Goal: Find specific page/section: Find specific page/section

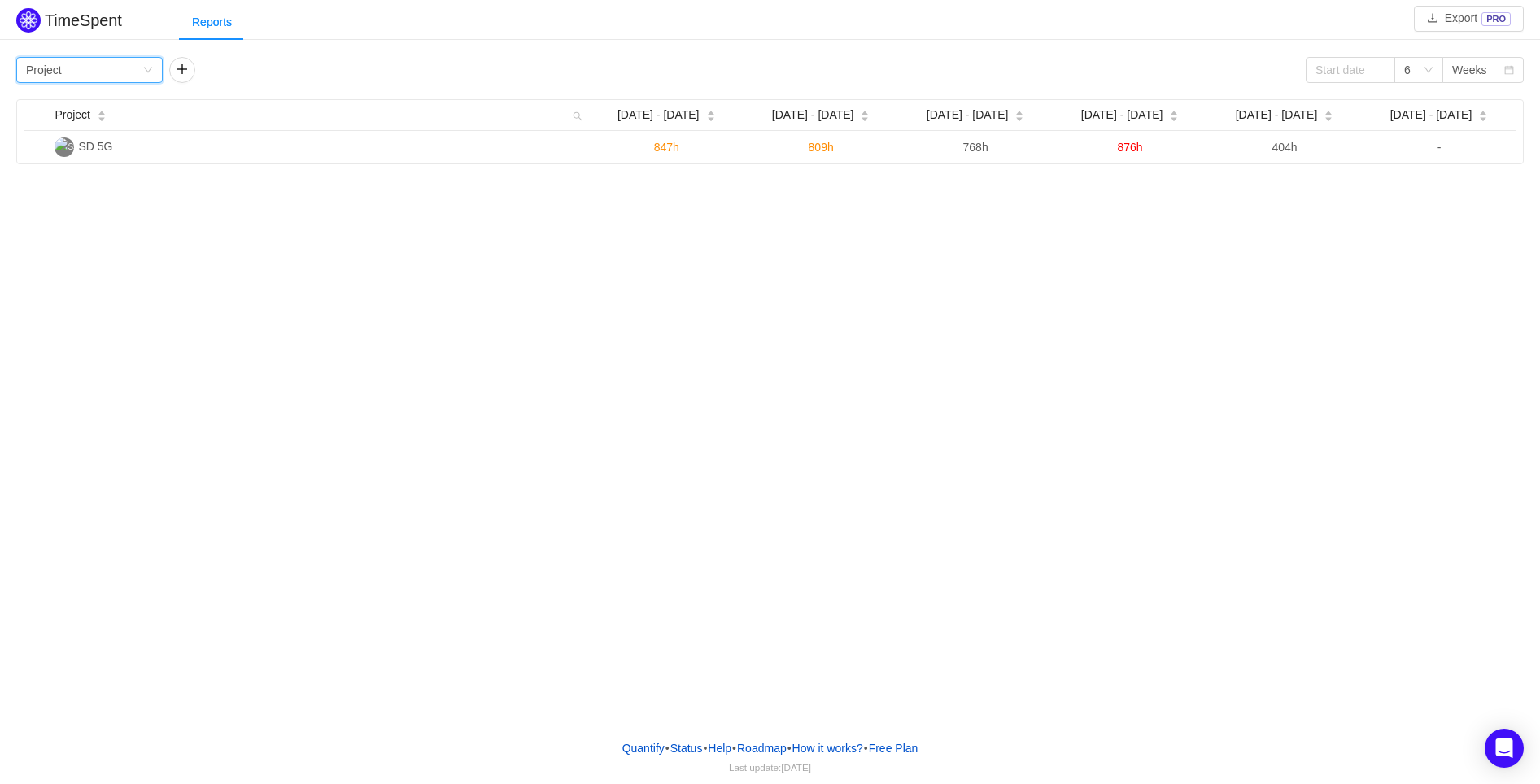
click at [147, 67] on icon "icon: down" at bounding box center [147, 70] width 10 height 10
click at [66, 136] on li "Team" at bounding box center [89, 127] width 146 height 26
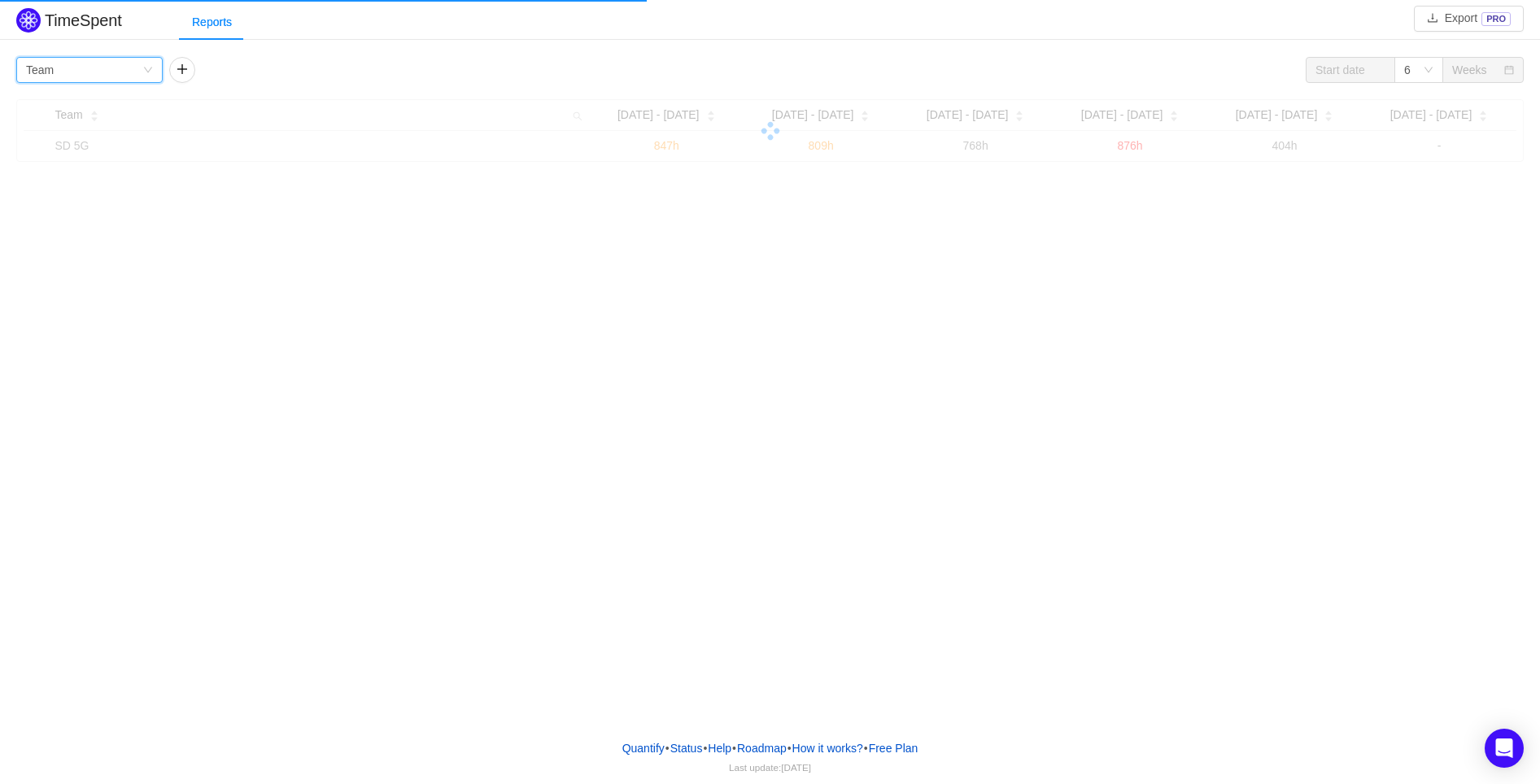
click at [141, 67] on div "Group by Team" at bounding box center [84, 70] width 116 height 24
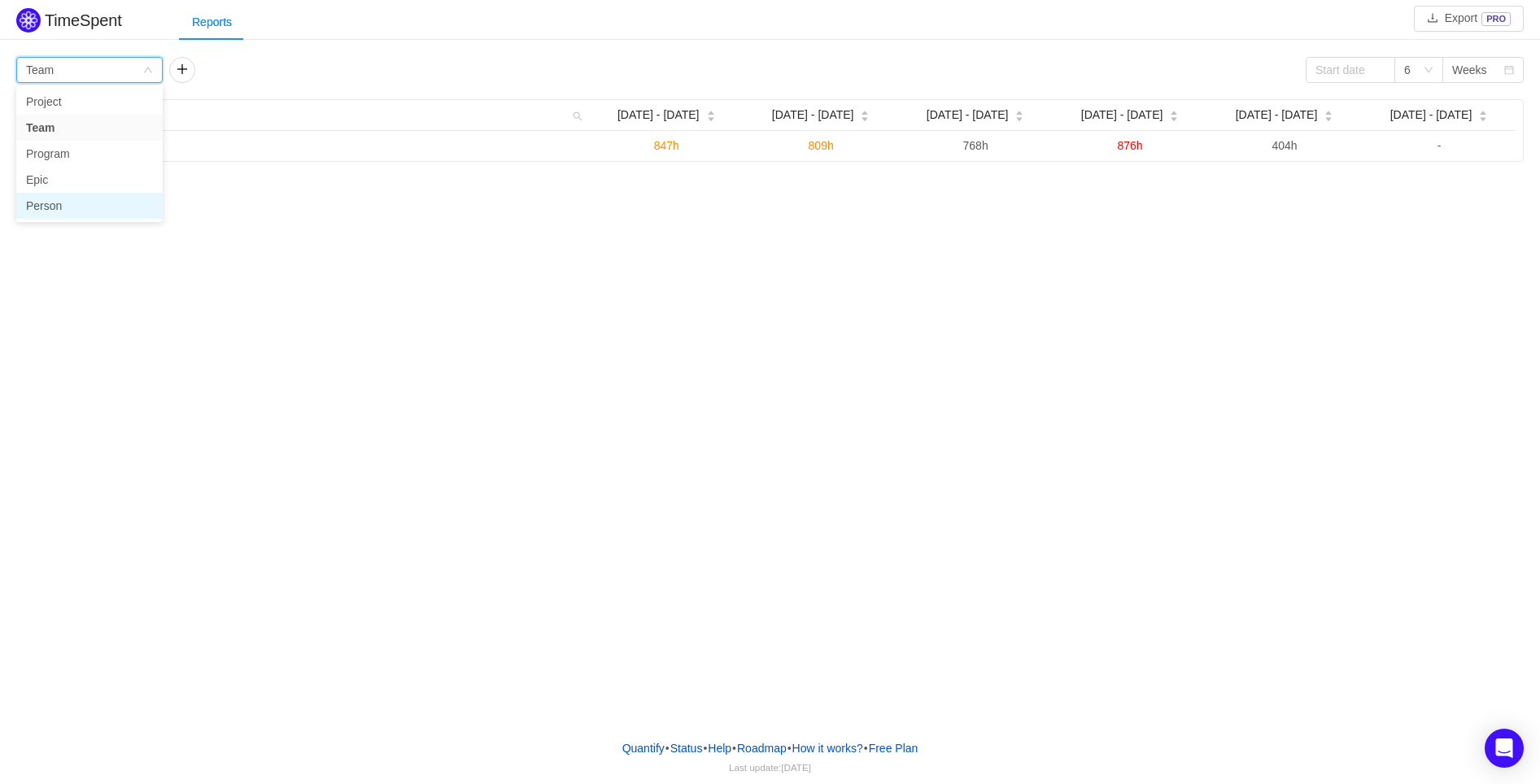
click at [70, 207] on li "Person" at bounding box center [89, 205] width 146 height 26
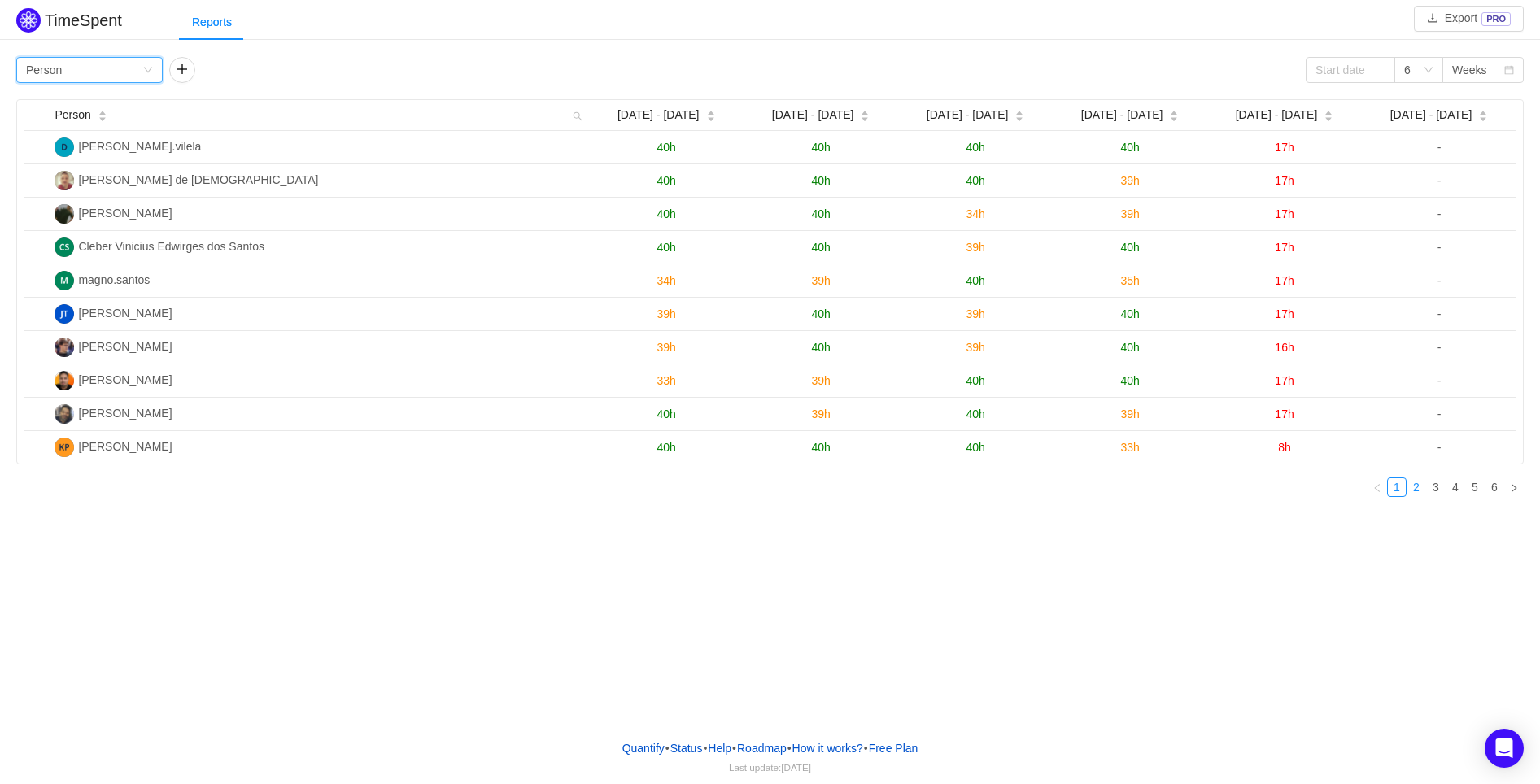
click at [1412, 484] on link "2" at bounding box center [1417, 487] width 18 height 18
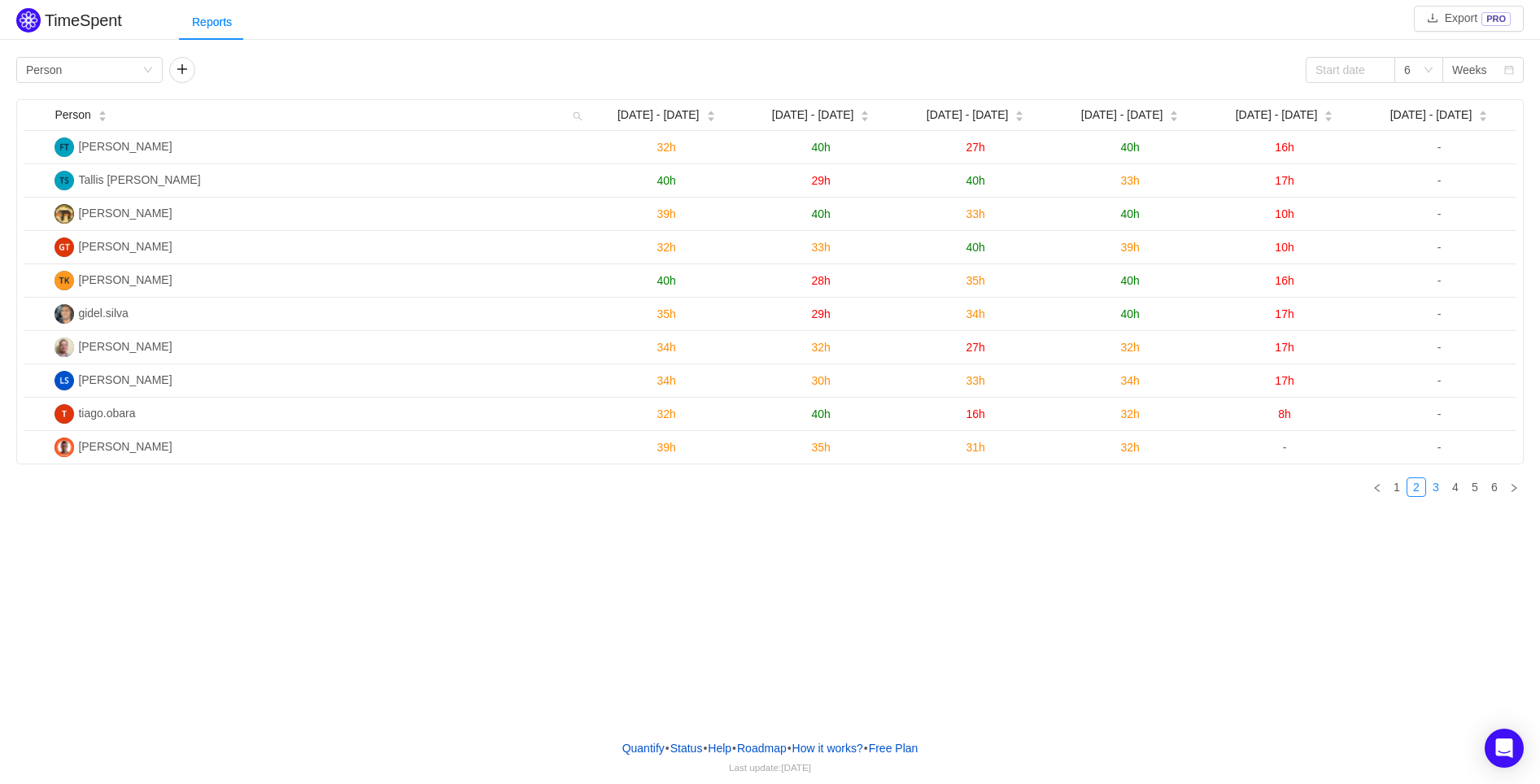
click at [1437, 488] on link "3" at bounding box center [1435, 487] width 18 height 18
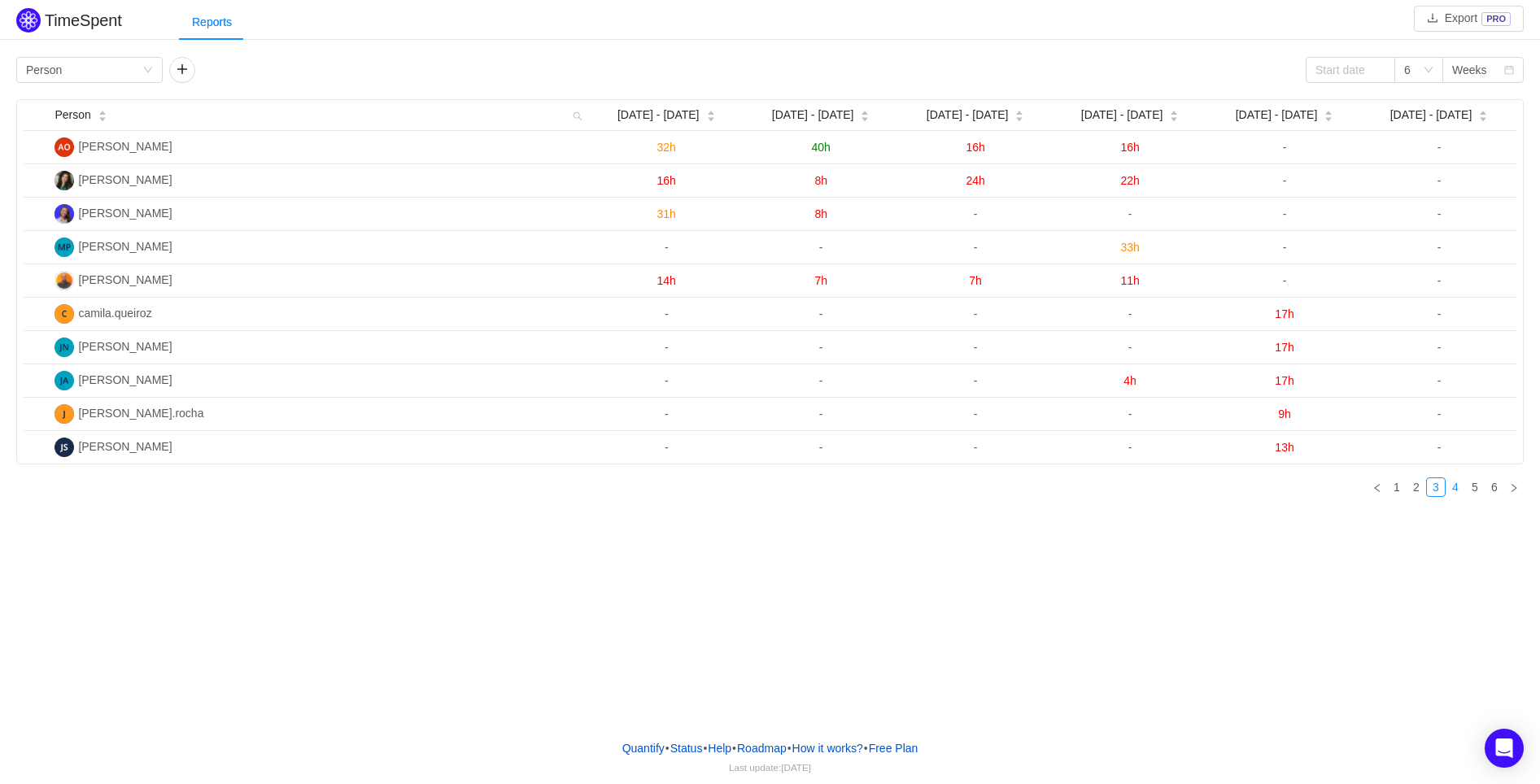
click at [1458, 482] on link "4" at bounding box center [1455, 487] width 18 height 18
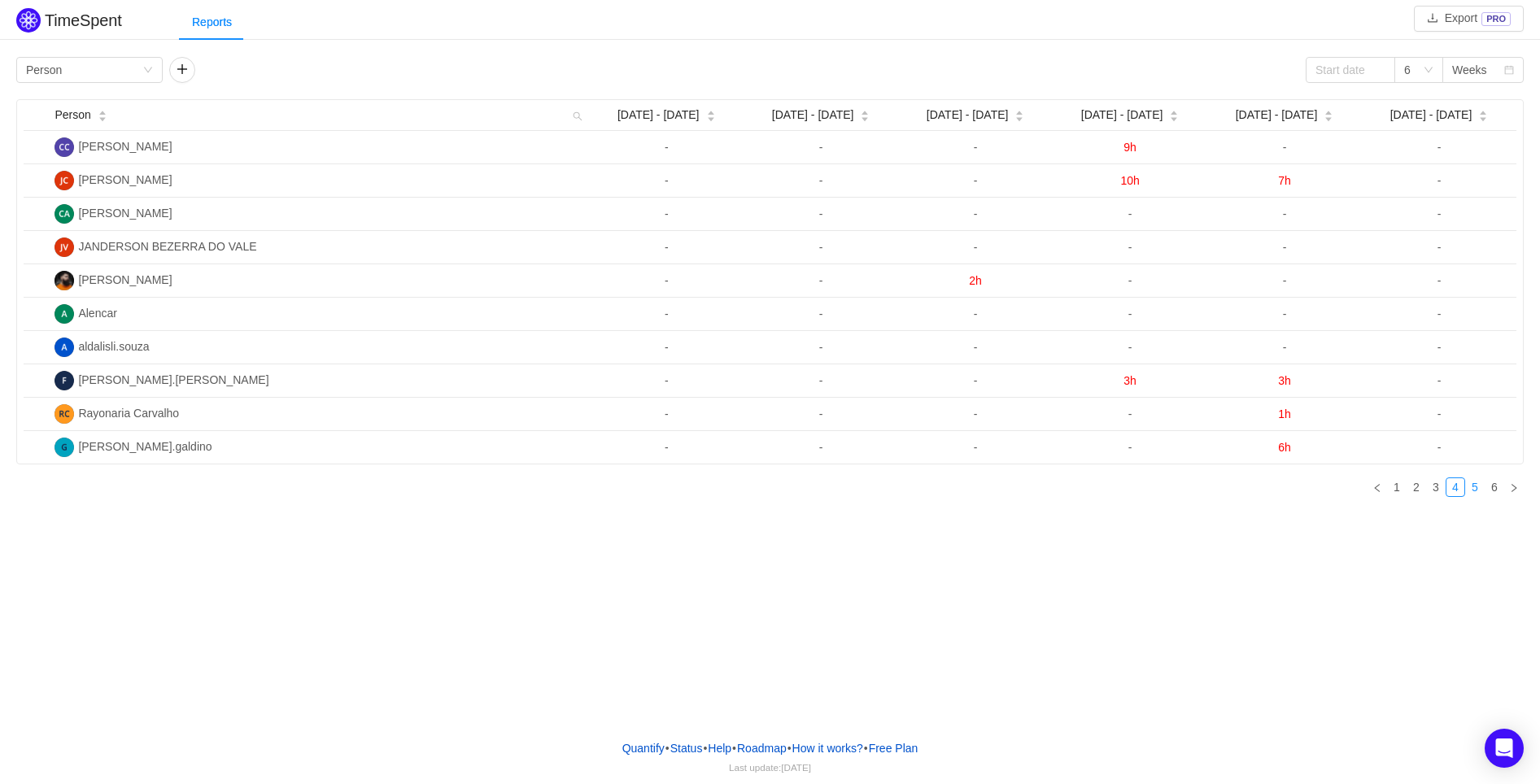
click at [1479, 483] on link "5" at bounding box center [1475, 487] width 18 height 18
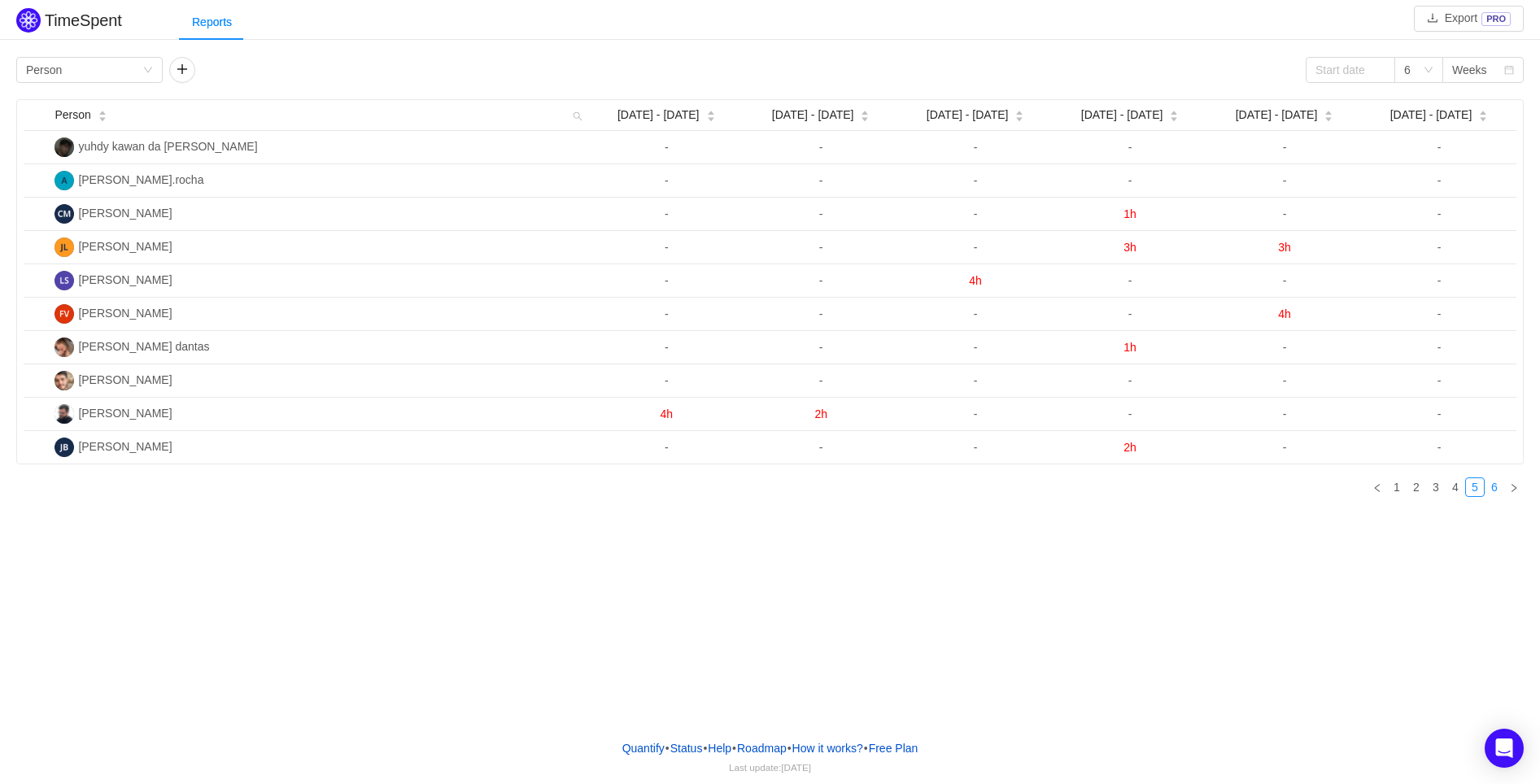
click at [1495, 482] on link "6" at bounding box center [1494, 487] width 18 height 18
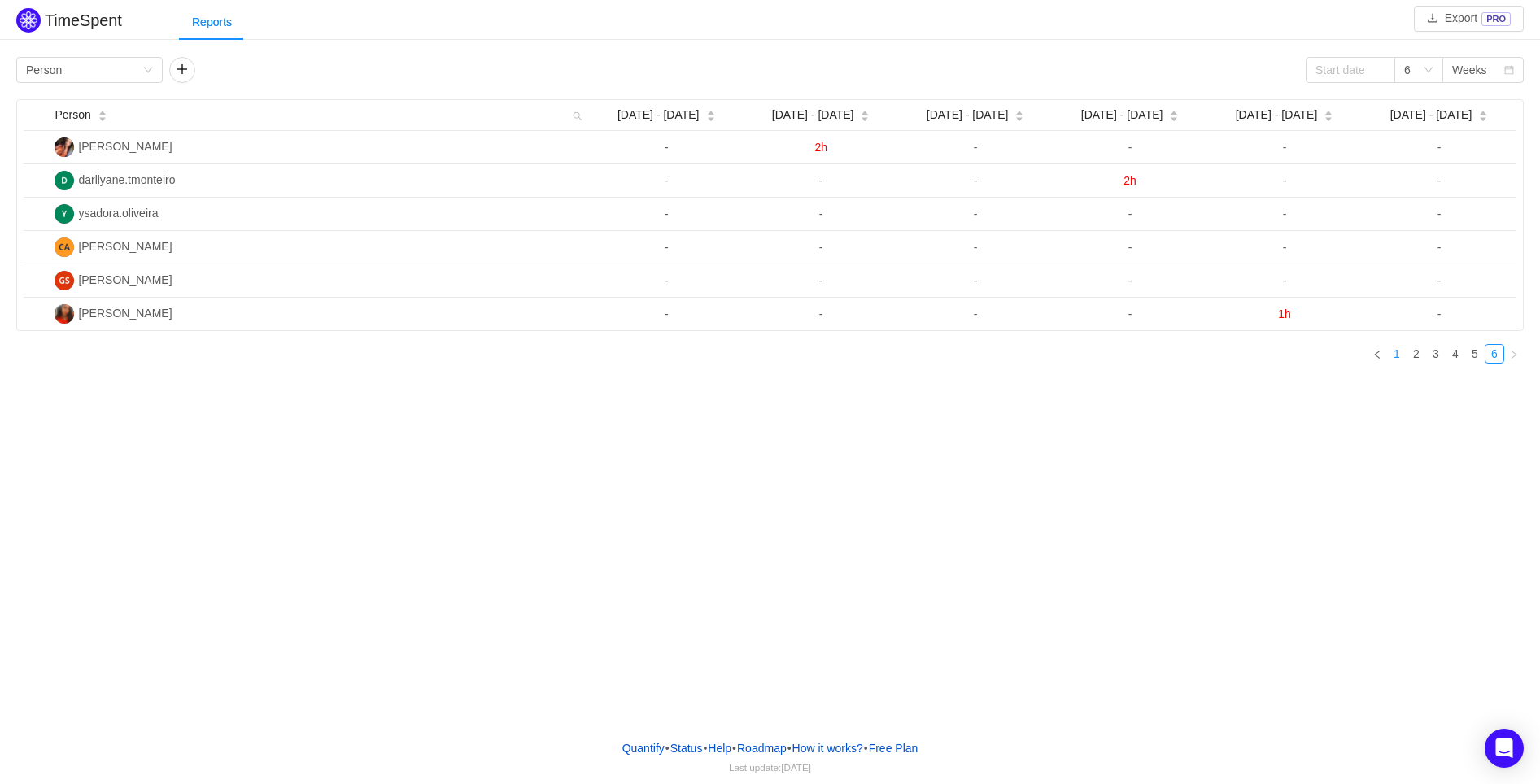
click at [1398, 355] on link "1" at bounding box center [1397, 354] width 18 height 18
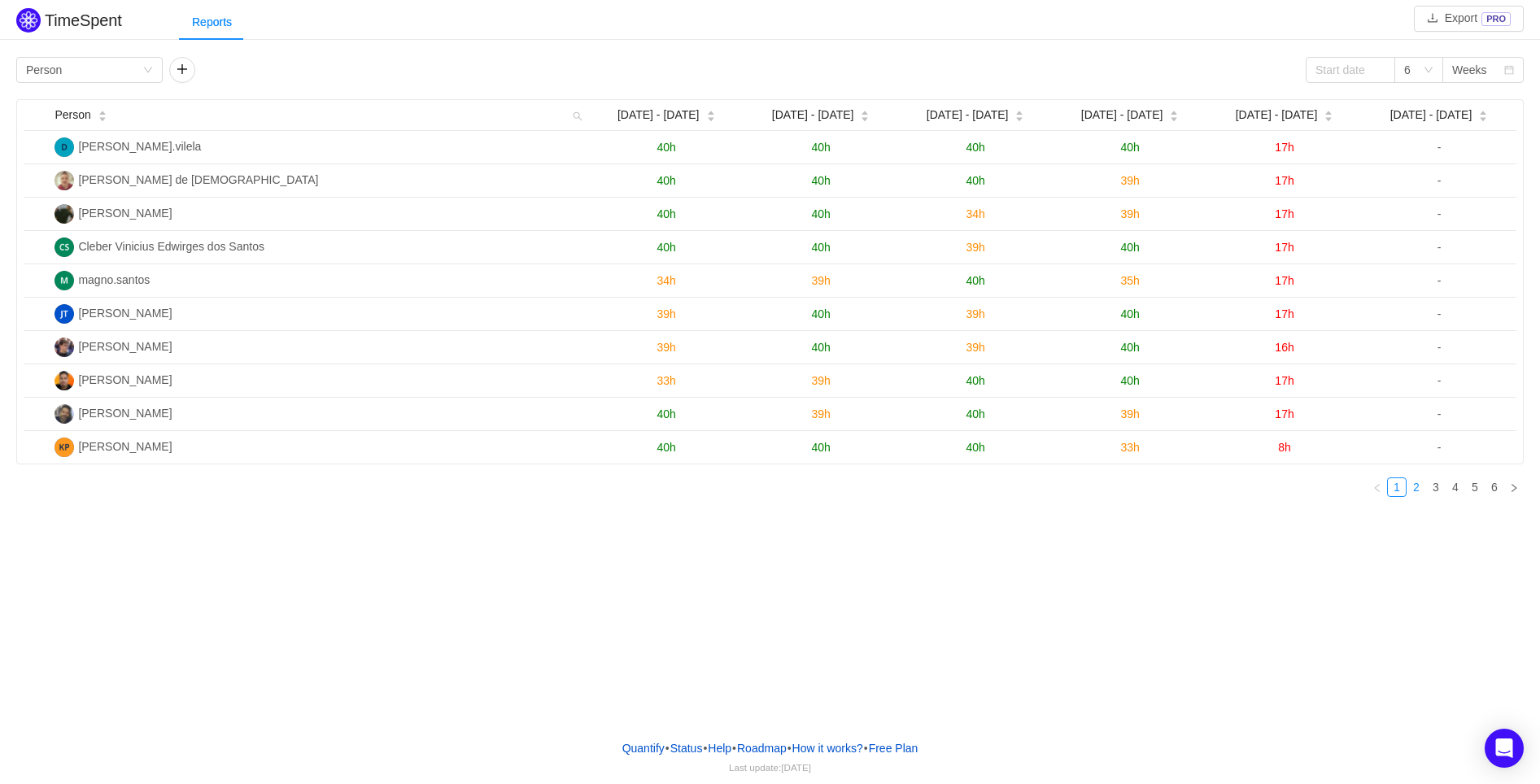
click at [1418, 482] on link "2" at bounding box center [1417, 487] width 18 height 18
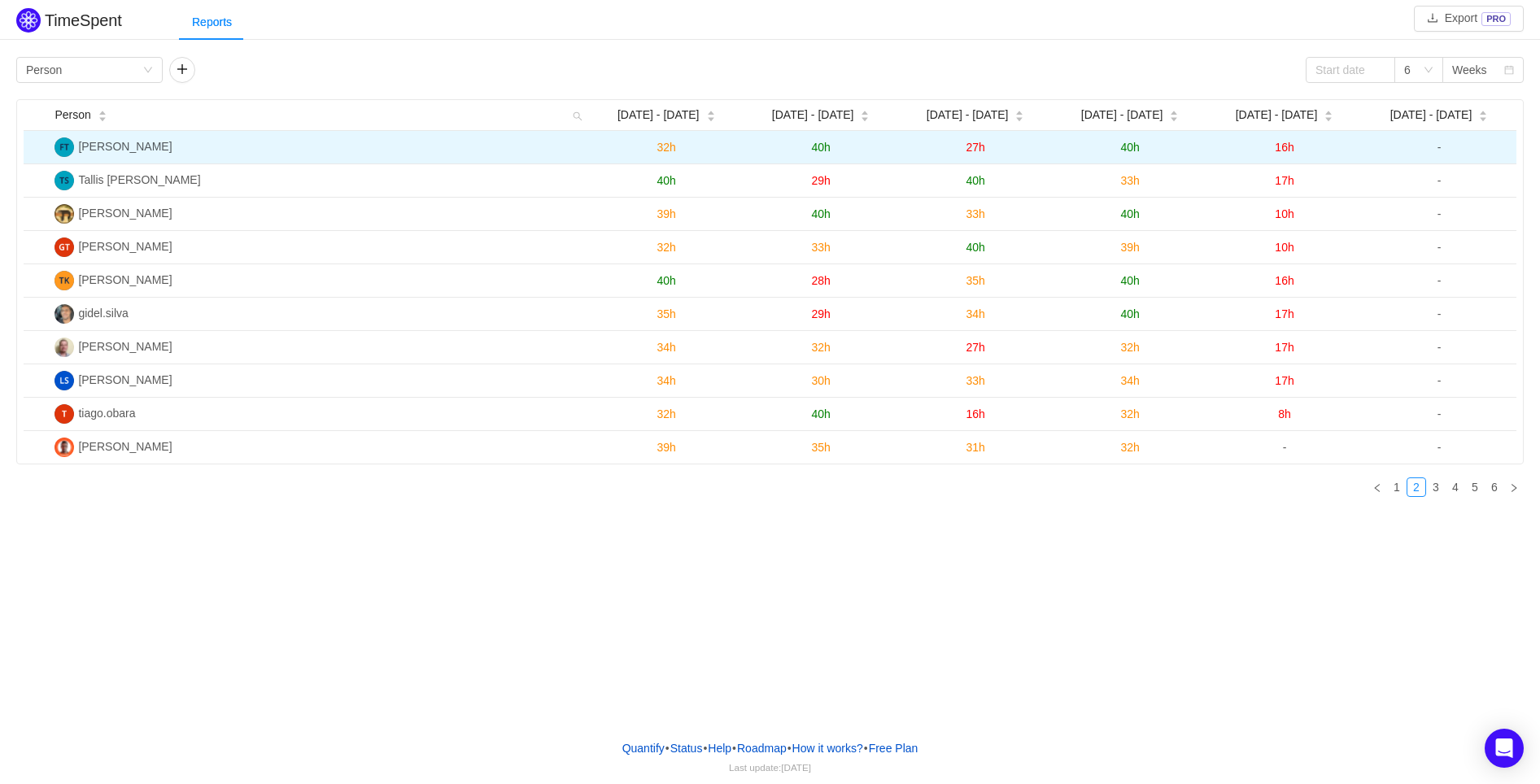
click at [102, 140] on span "[PERSON_NAME]" at bounding box center [124, 146] width 94 height 13
click at [68, 146] on img at bounding box center [64, 147] width 20 height 20
click at [123, 141] on span "[PERSON_NAME]" at bounding box center [124, 146] width 94 height 13
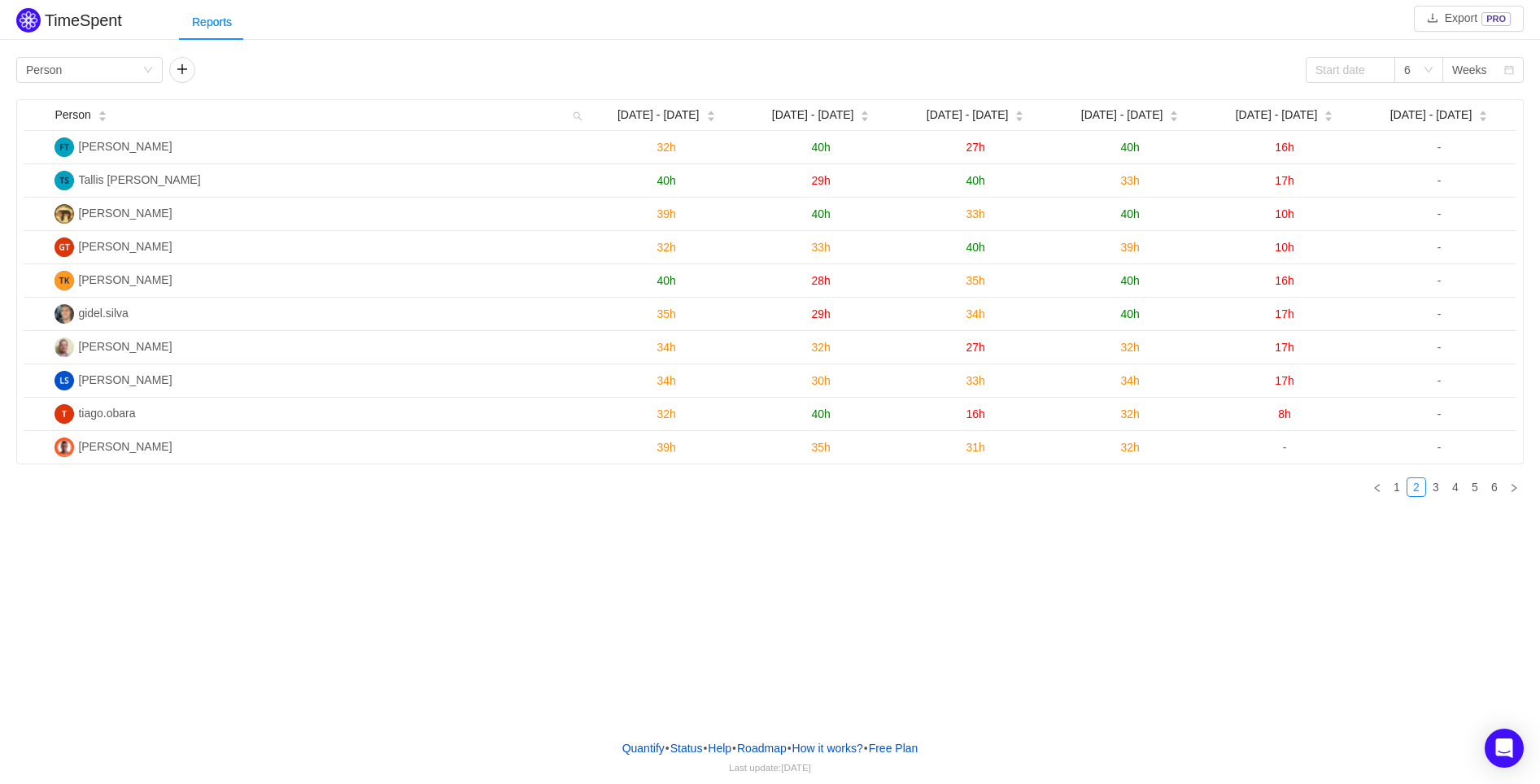
click at [356, 660] on div "TimeSpent Export PRO Reports Group by Person 6 Weeks Person Aug [DATE] - [DATE]…" at bounding box center [770, 363] width 1540 height 726
